Goal: Register for event/course

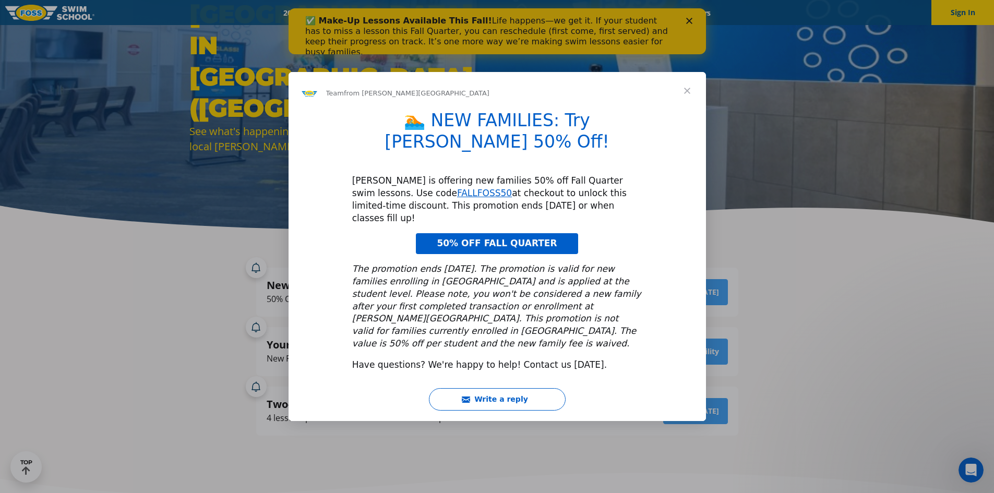
click at [502, 240] on link "50% OFF FALL QUARTER" at bounding box center [497, 243] width 162 height 21
click at [157, 215] on div "Intercom messenger" at bounding box center [497, 246] width 994 height 493
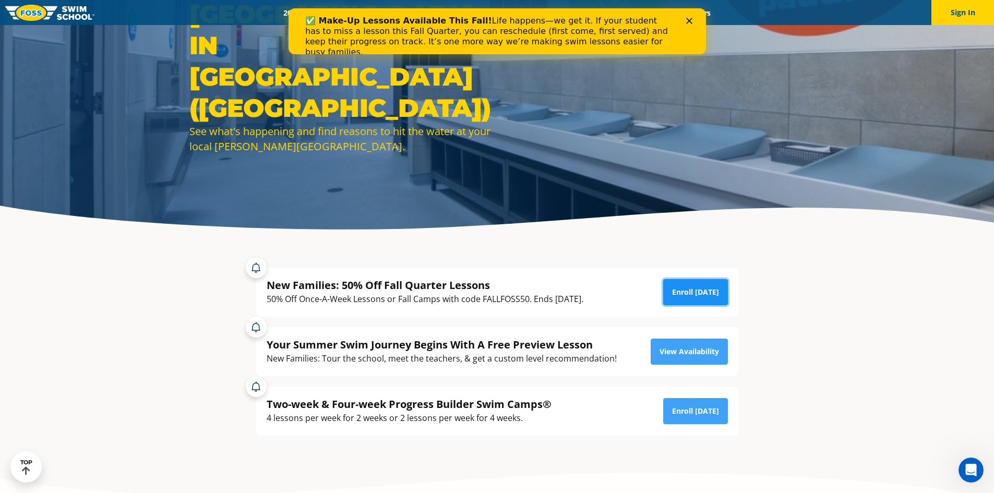
click at [702, 297] on link "Enroll [DATE]" at bounding box center [695, 292] width 65 height 26
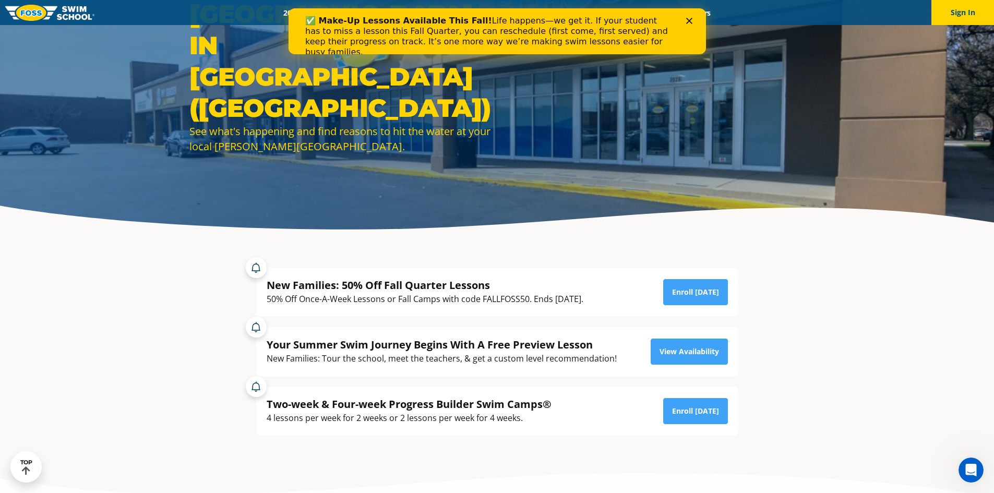
click at [685, 20] on icon "Close" at bounding box center [688, 21] width 6 height 6
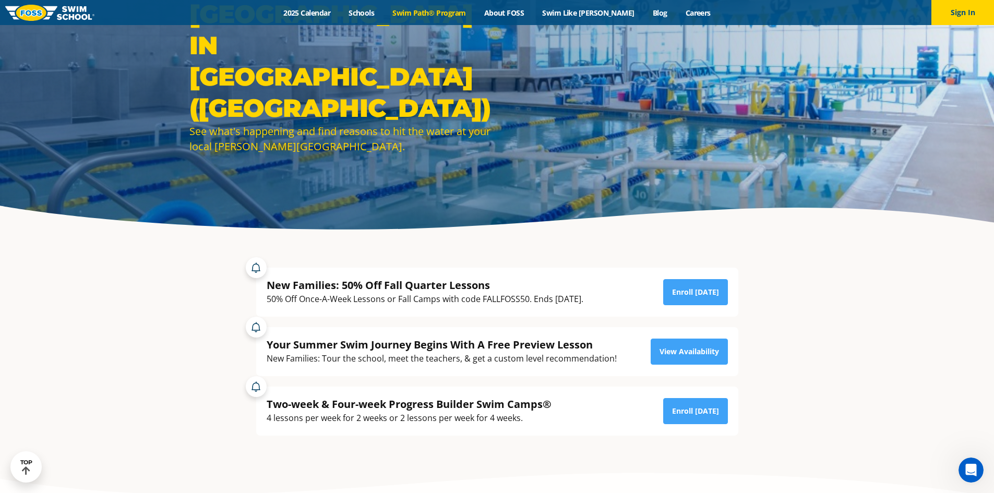
click at [425, 10] on link "Swim Path® Program" at bounding box center [428, 13] width 91 height 10
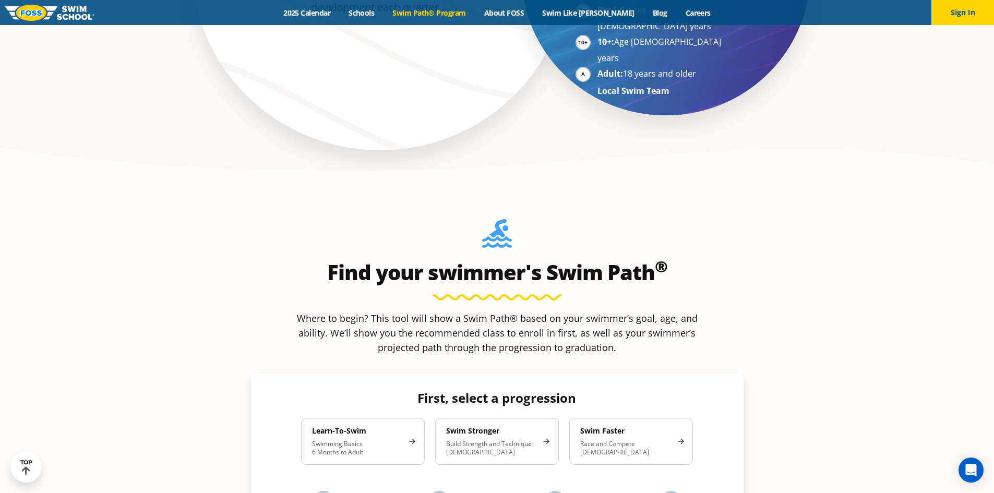
scroll to position [835, 0]
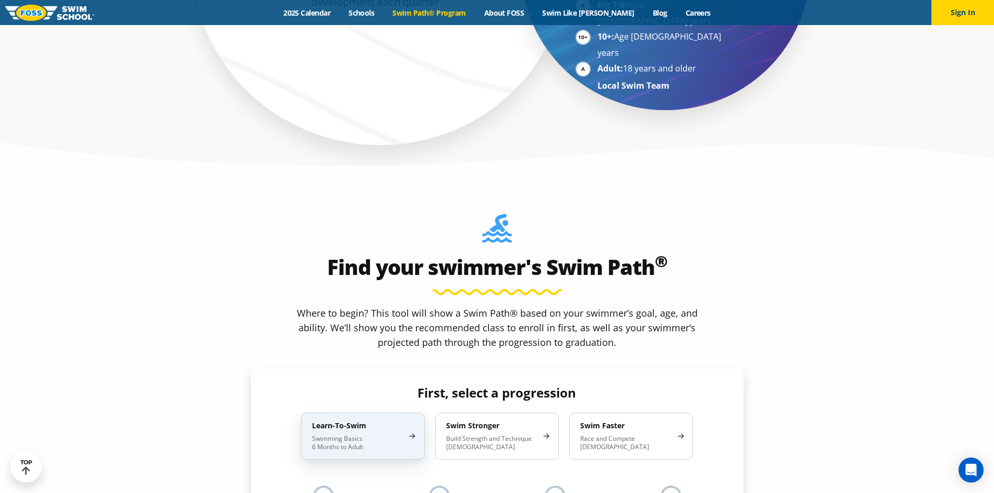
click at [391, 435] on p "Swimming Basics 6 Months to Adult" at bounding box center [357, 443] width 91 height 17
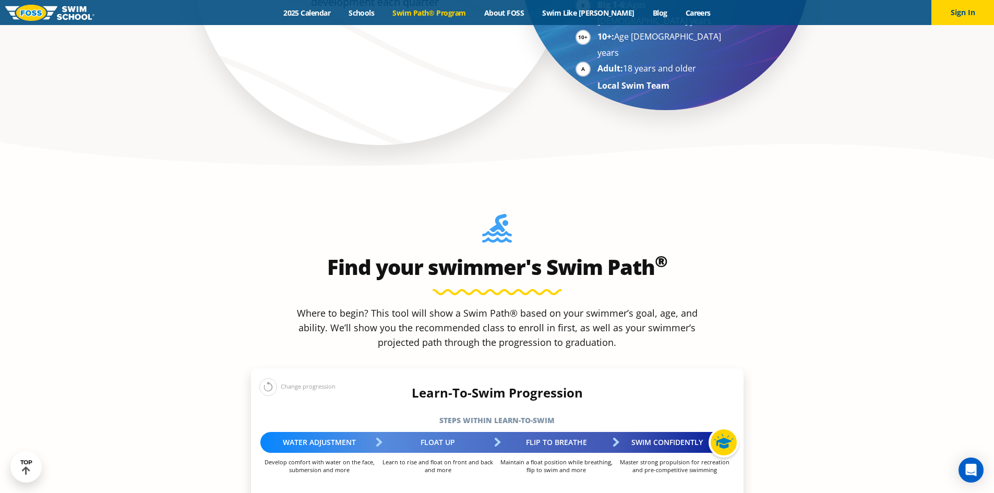
scroll to position [939, 0]
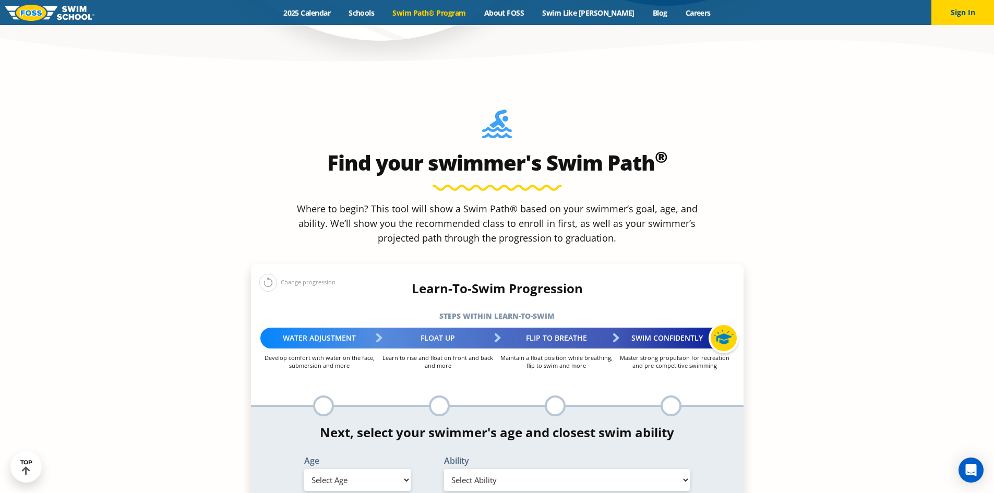
click at [399, 469] on select "Select Age 6 months - 1 year 1 year 2 years 3 years 4 years 5 years 6 years 7 y…" at bounding box center [357, 480] width 106 height 22
select select "2-years"
click at [304, 469] on select "Select Age 6 months - 1 year 1 year 2 years 3 years 4 years 5 years 6 years 7 y…" at bounding box center [357, 480] width 106 height 22
click at [501, 469] on select "Select Ability First in-water experience Comfortable with water poured over the…" at bounding box center [567, 480] width 246 height 22
select select "2-years-first-in-water-experience"
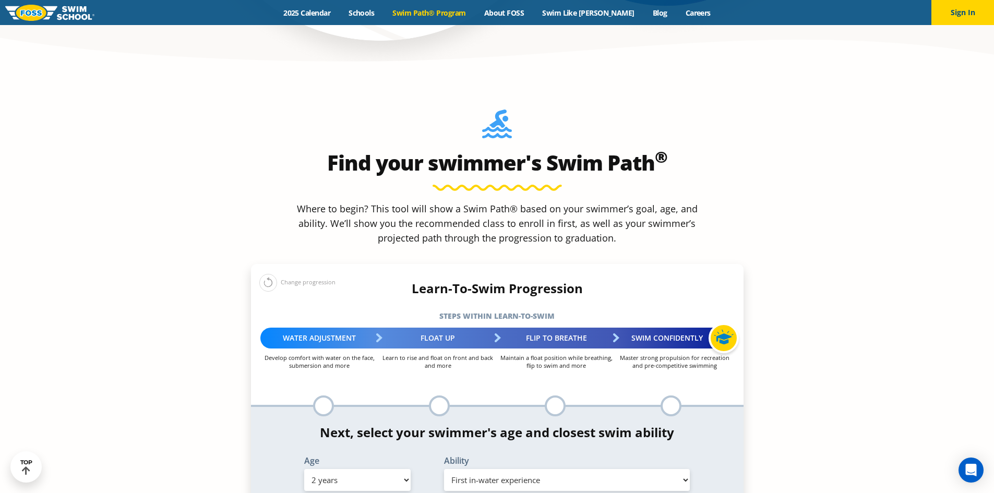
click at [444, 469] on select "Select Ability First in-water experience Comfortable with water poured over the…" at bounding box center [567, 480] width 246 height 22
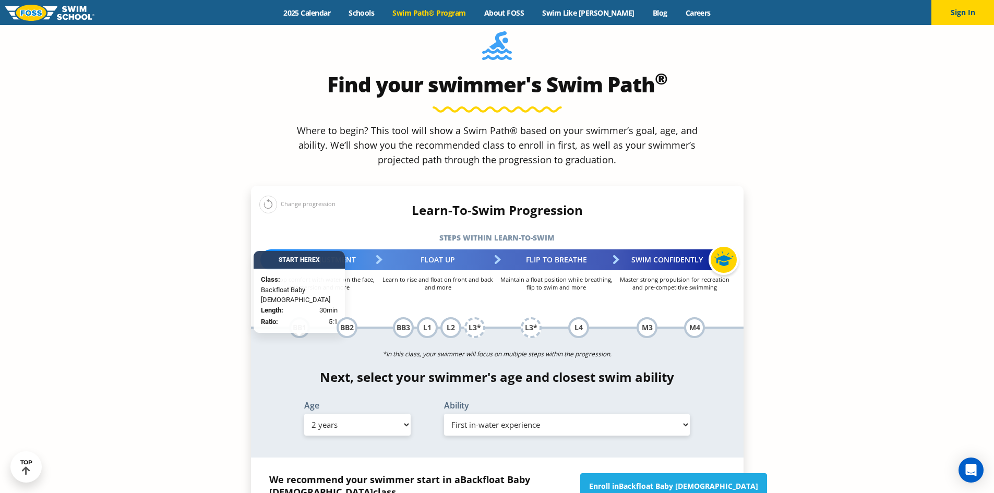
scroll to position [1043, 0]
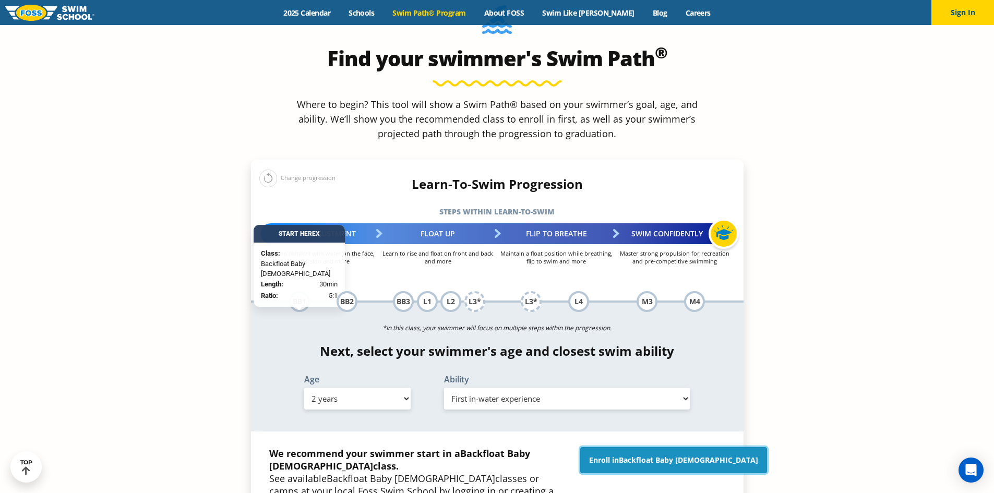
click at [652, 447] on link "Enroll in Backfloat Baby 1" at bounding box center [673, 460] width 187 height 26
